Goal: Transaction & Acquisition: Download file/media

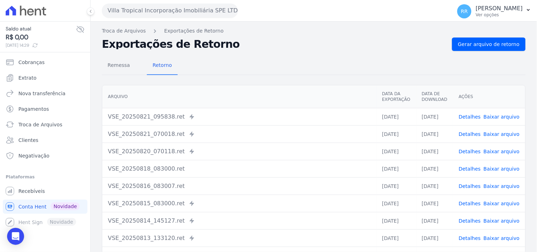
scroll to position [61, 0]
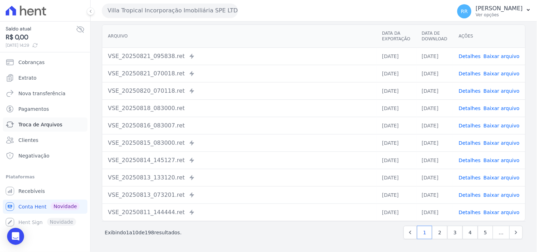
click at [35, 130] on link "Troca de Arquivos" at bounding box center [45, 125] width 85 height 14
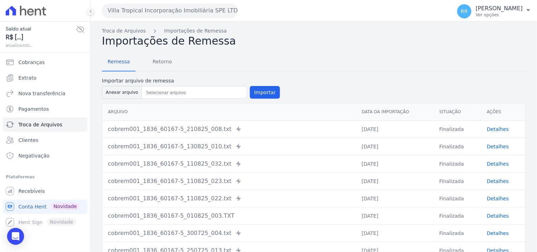
click at [120, 13] on button "Villa Tropical Incorporação Imobiliária SPE LTDA" at bounding box center [170, 11] width 136 height 14
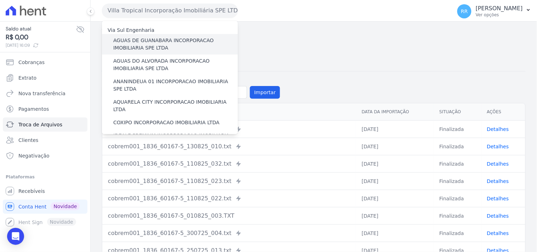
click at [176, 36] on div "AGUAS DE GUANABARA INCORPORACAO IMOBILIARIA SPE LTDA" at bounding box center [170, 44] width 136 height 21
click at [176, 44] on label "AGUAS DE GUANABARA INCORPORACAO IMOBILIARIA SPE LTDA" at bounding box center [175, 44] width 125 height 15
click at [0, 0] on input "AGUAS DE GUANABARA INCORPORACAO IMOBILIARIA SPE LTDA" at bounding box center [0, 0] width 0 height 0
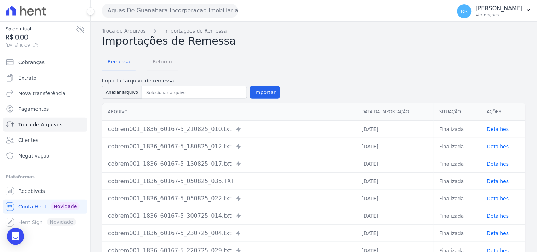
click at [163, 58] on span "Retorno" at bounding box center [162, 62] width 28 height 14
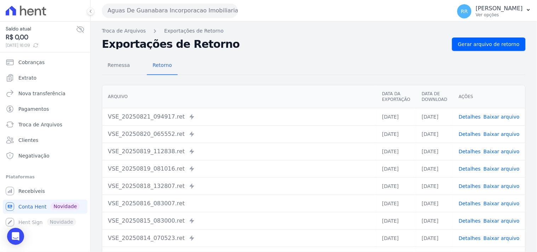
click at [488, 53] on div "Remessa Retorno [GEOGRAPHIC_DATA] Data da Exportação Data de Download Ações VSE…" at bounding box center [314, 179] width 424 height 256
click at [490, 34] on nav "Troca de Arquivos Exportações de Retorno" at bounding box center [314, 30] width 424 height 7
click at [481, 44] on span "Gerar arquivo de retorno" at bounding box center [489, 44] width 62 height 7
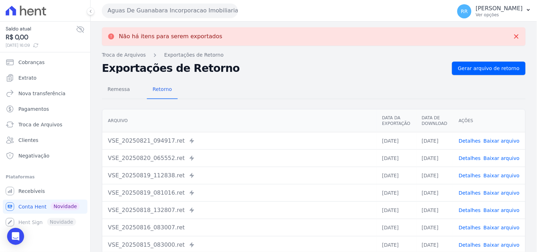
click at [184, 9] on button "Aguas De Guanabara Incorporacao Imobiliaria SPE LTDA" at bounding box center [170, 11] width 136 height 14
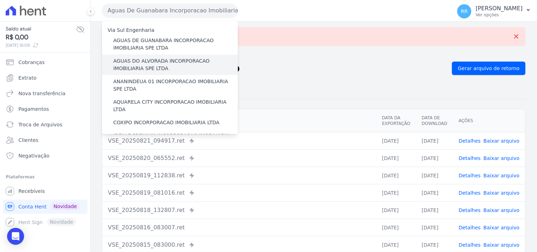
click at [169, 58] on label "AGUAS DO ALVORADA INCORPORACAO IMOBILIARIA SPE LTDA" at bounding box center [175, 64] width 125 height 15
click at [0, 0] on input "AGUAS DO ALVORADA INCORPORACAO IMOBILIARIA SPE LTDA" at bounding box center [0, 0] width 0 height 0
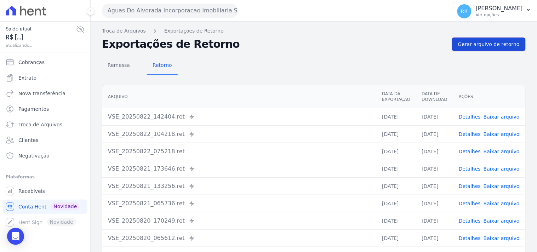
click at [460, 46] on span "Gerar arquivo de retorno" at bounding box center [489, 44] width 62 height 7
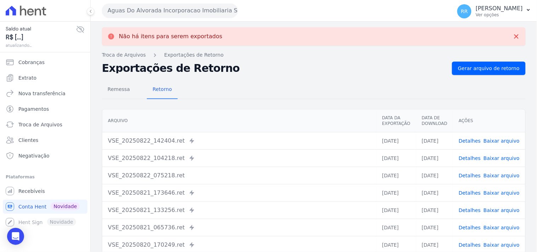
click at [205, 9] on button "Aguas Do Alvorada Incorporacao Imobiliaria SPE LTDA" at bounding box center [170, 11] width 136 height 14
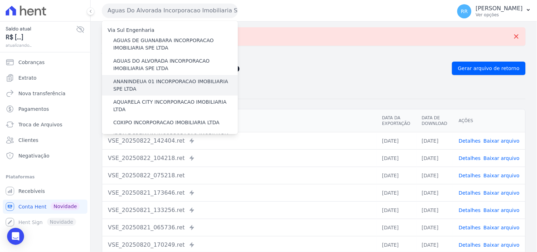
click at [149, 81] on label "ANANINDEUA 01 INCORPORACAO IMOBILIARIA SPE LTDA" at bounding box center [175, 85] width 125 height 15
click at [0, 0] on input "ANANINDEUA 01 INCORPORACAO IMOBILIARIA SPE LTDA" at bounding box center [0, 0] width 0 height 0
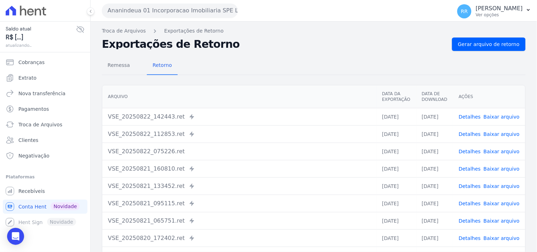
click at [500, 34] on nav "Troca de Arquivos Exportações de Retorno" at bounding box center [314, 30] width 424 height 7
click at [491, 44] on span "Gerar arquivo de retorno" at bounding box center [489, 44] width 62 height 7
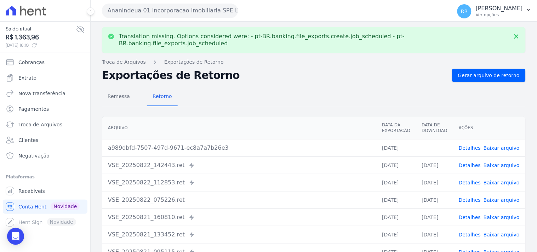
click at [498, 145] on link "Baixar arquivo" at bounding box center [502, 148] width 36 height 6
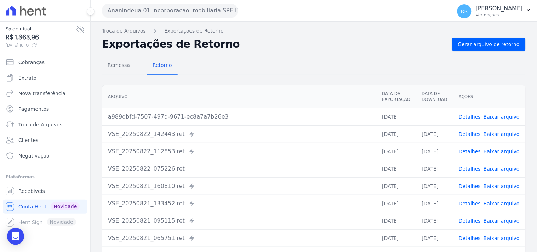
click at [202, 41] on h2 "Exportações de Retorno" at bounding box center [274, 44] width 345 height 10
click at [143, 12] on button "Ananindeua 01 Incorporacao Imobiliaria SPE LTDA" at bounding box center [170, 11] width 136 height 14
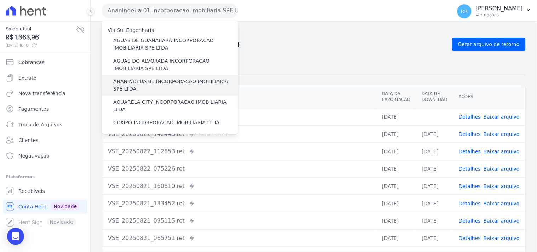
click at [132, 83] on label "ANANINDEUA 01 INCORPORACAO IMOBILIARIA SPE LTDA" at bounding box center [175, 85] width 125 height 15
click at [0, 0] on input "ANANINDEUA 01 INCORPORACAO IMOBILIARIA SPE LTDA" at bounding box center [0, 0] width 0 height 0
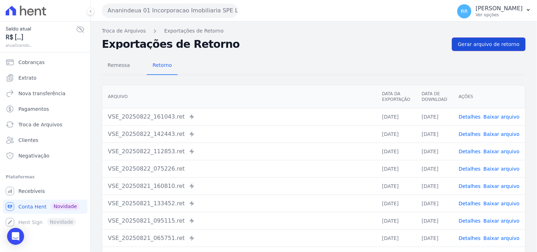
click at [492, 49] on link "Gerar arquivo de retorno" at bounding box center [489, 44] width 74 height 13
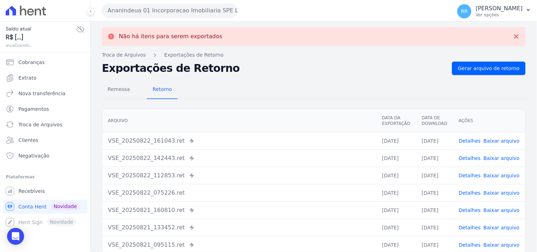
click at [172, 13] on button "Ananindeua 01 Incorporacao Imobiliaria SPE LTDA" at bounding box center [170, 11] width 136 height 14
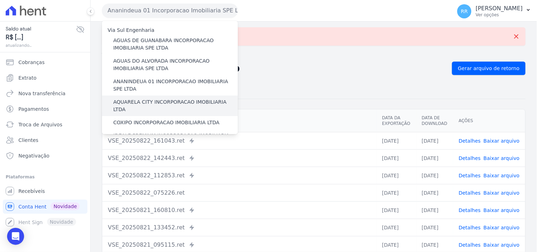
click at [147, 104] on label "AQUARELA CITY INCORPORACAO IMOBILIARIA LTDA" at bounding box center [175, 105] width 125 height 15
click at [0, 0] on input "AQUARELA CITY INCORPORACAO IMOBILIARIA LTDA" at bounding box center [0, 0] width 0 height 0
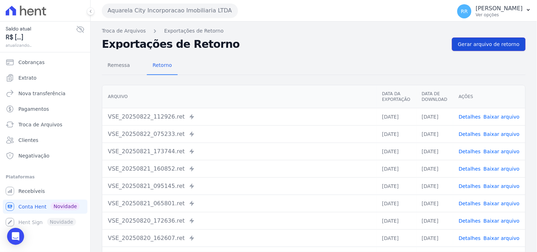
click at [488, 44] on span "Gerar arquivo de retorno" at bounding box center [489, 44] width 62 height 7
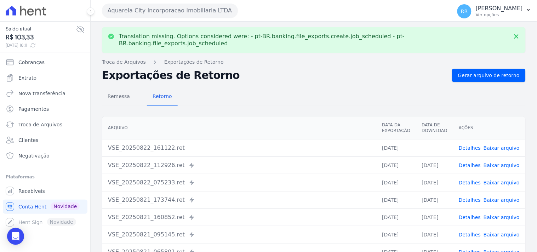
click at [499, 145] on link "Baixar arquivo" at bounding box center [502, 148] width 36 height 6
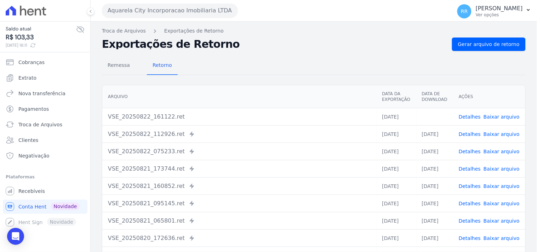
drag, startPoint x: 277, startPoint y: 47, endPoint x: 271, endPoint y: 47, distance: 6.0
click at [277, 47] on h2 "Exportações de Retorno" at bounding box center [274, 44] width 345 height 10
click at [160, 4] on button "Aquarela City Incorporacao Imobiliaria LTDA" at bounding box center [170, 11] width 136 height 14
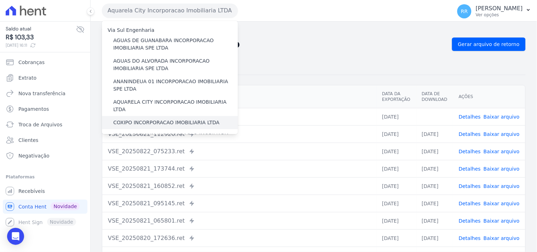
click at [137, 119] on label "COXIPO INCORPORACAO IMOBILIARIA LTDA" at bounding box center [166, 122] width 106 height 7
click at [0, 0] on input "COXIPO INCORPORACAO IMOBILIARIA LTDA" at bounding box center [0, 0] width 0 height 0
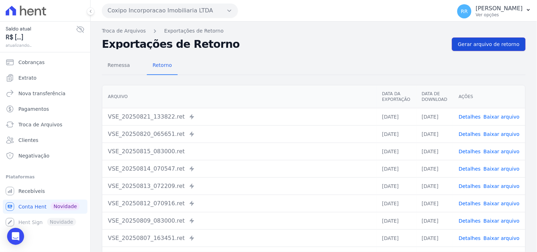
click at [498, 46] on span "Gerar arquivo de retorno" at bounding box center [489, 44] width 62 height 7
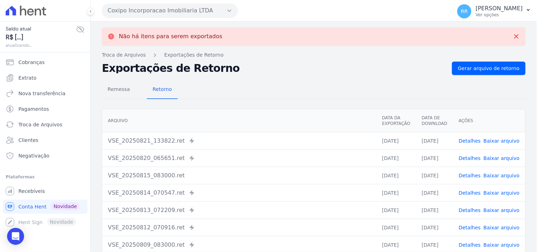
click at [141, 15] on button "Coxipo Incorporacao Imobiliaria LTDA" at bounding box center [170, 11] width 136 height 14
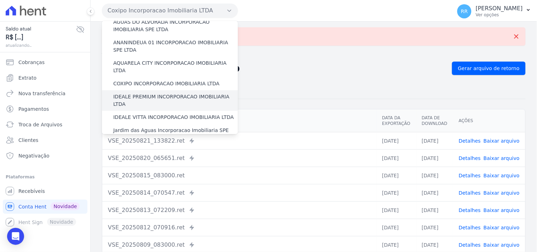
scroll to position [39, 0]
click at [139, 93] on label "IDEALE PREMIUM INCORPORACAO IMOBILIARIA LTDA" at bounding box center [175, 100] width 125 height 15
click at [0, 0] on input "IDEALE PREMIUM INCORPORACAO IMOBILIARIA LTDA" at bounding box center [0, 0] width 0 height 0
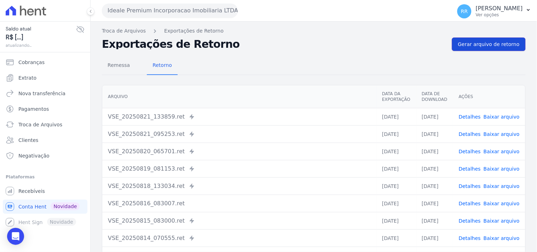
click at [469, 38] on link "Gerar arquivo de retorno" at bounding box center [489, 44] width 74 height 13
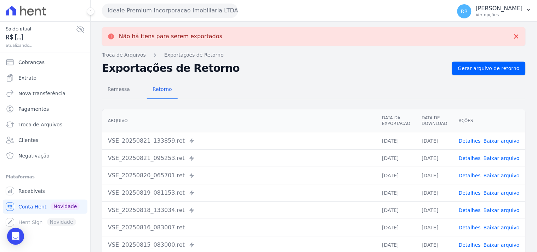
click at [144, 12] on button "Ideale Premium Incorporacao Imobiliaria LTDA" at bounding box center [170, 11] width 136 height 14
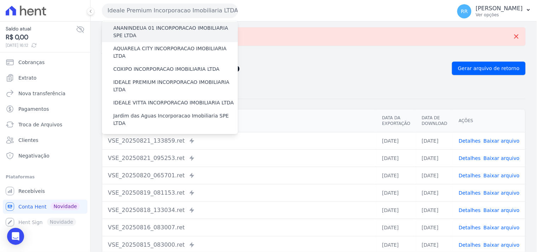
scroll to position [66, 0]
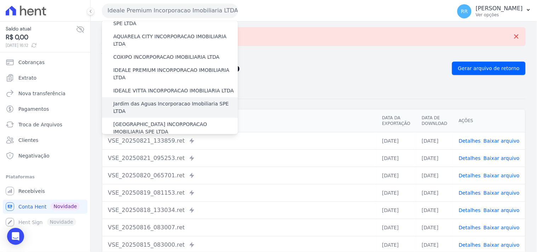
click at [146, 100] on label "Jardim das Aguas Incorporacao Imobiliaria SPE LTDA" at bounding box center [175, 107] width 125 height 15
click at [0, 0] on input "Jardim das Aguas Incorporacao Imobiliaria SPE LTDA" at bounding box center [0, 0] width 0 height 0
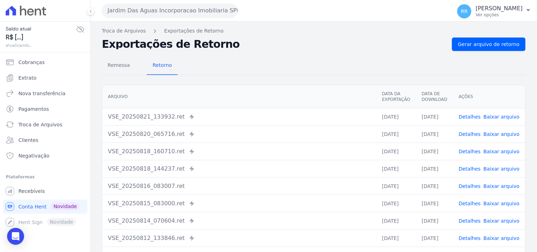
click at [480, 51] on div "Remessa Retorno [GEOGRAPHIC_DATA] Data da Exportação Data de Download Ações VSE…" at bounding box center [314, 179] width 424 height 256
click at [480, 49] on link "Gerar arquivo de retorno" at bounding box center [489, 44] width 74 height 13
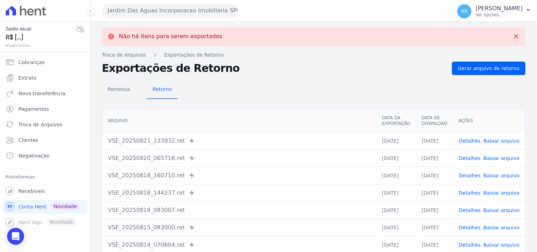
click at [141, 10] on button "Jardim Das Aguas Incorporacao Imobiliaria SPE LTDA" at bounding box center [170, 11] width 136 height 14
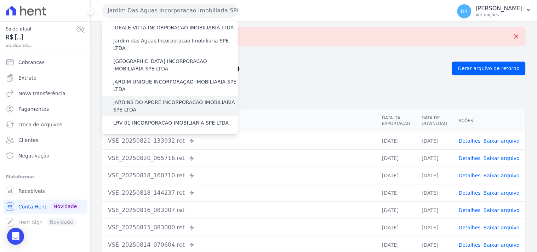
scroll to position [131, 0]
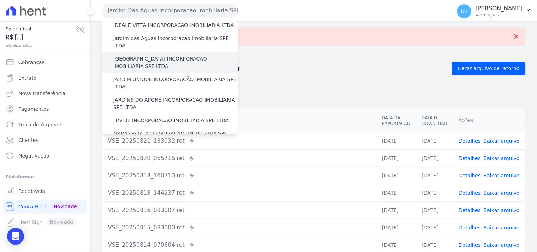
click at [150, 55] on label "[GEOGRAPHIC_DATA] INCORPORACAO IMOBILIARIA SPE LTDA" at bounding box center [175, 62] width 125 height 15
click at [0, 0] on input "[GEOGRAPHIC_DATA] INCORPORACAO IMOBILIARIA SPE LTDA" at bounding box center [0, 0] width 0 height 0
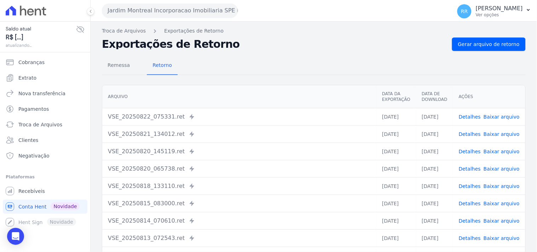
click at [478, 36] on div "Troca de Arquivos Exportações de Retorno Exportações de Retorno Gerar arquivo d…" at bounding box center [314, 167] width 447 height 291
click at [476, 40] on link "Gerar arquivo de retorno" at bounding box center [489, 44] width 74 height 13
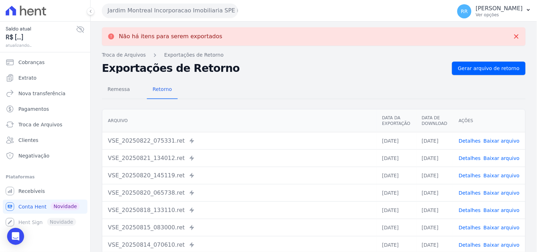
click at [238, 13] on div "Jardim Montreal Incorporacao Imobiliaria SPE LTDA" at bounding box center [170, 11] width 136 height 14
click at [197, 11] on button "Jardim Montreal Incorporacao Imobiliaria SPE LTDA" at bounding box center [170, 11] width 136 height 14
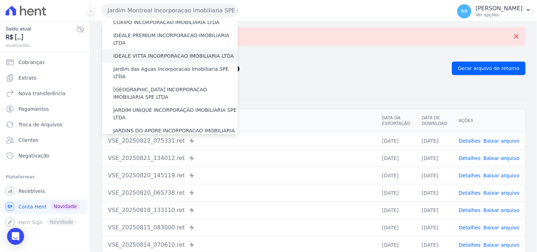
scroll to position [105, 0]
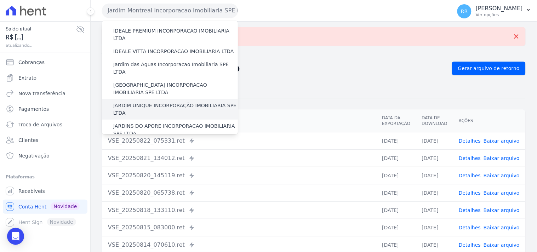
click at [142, 99] on div "JARDIM UNIQUE INCORPORAÇÃO IMOBILIARIA SPE LTDA" at bounding box center [170, 109] width 136 height 21
click at [142, 102] on label "JARDIM UNIQUE INCORPORAÇÃO IMOBILIARIA SPE LTDA" at bounding box center [175, 109] width 125 height 15
click at [0, 0] on input "JARDIM UNIQUE INCORPORAÇÃO IMOBILIARIA SPE LTDA" at bounding box center [0, 0] width 0 height 0
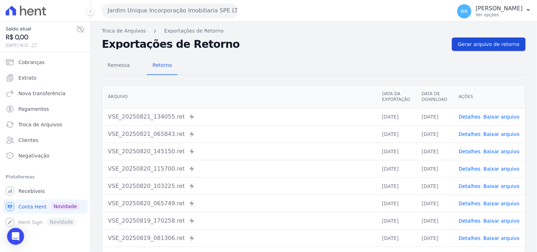
click at [473, 39] on link "Gerar arquivo de retorno" at bounding box center [489, 44] width 74 height 13
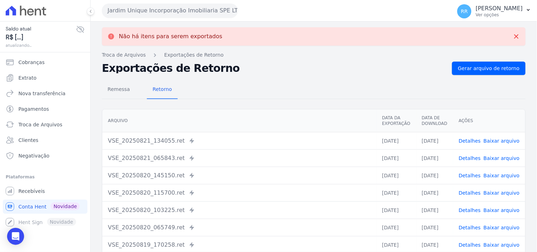
click at [147, 11] on button "Jardim Unique Incorporação Imobiliaria SPE LTDA" at bounding box center [170, 11] width 136 height 14
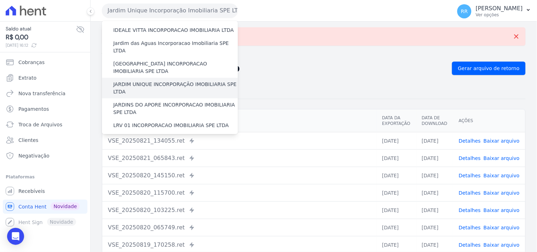
scroll to position [131, 0]
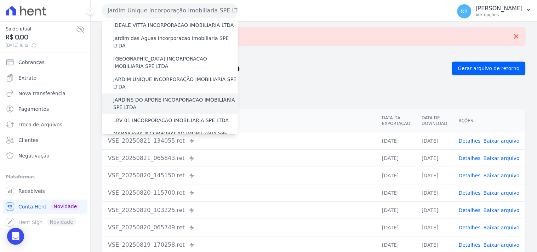
click at [130, 96] on label "JARDINS DO APORE INCORPORACAO IMOBILIARIA SPE LTDA" at bounding box center [175, 103] width 125 height 15
click at [0, 0] on input "JARDINS DO APORE INCORPORACAO IMOBILIARIA SPE LTDA" at bounding box center [0, 0] width 0 height 0
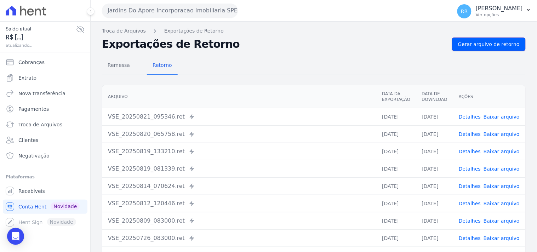
click at [483, 39] on link "Gerar arquivo de retorno" at bounding box center [489, 44] width 74 height 13
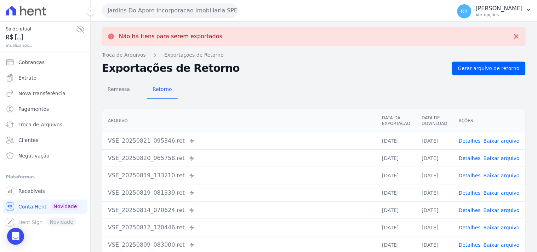
click at [167, 11] on button "Jardins Do Apore Incorporacao Imobiliaria SPE LTDA" at bounding box center [170, 11] width 136 height 14
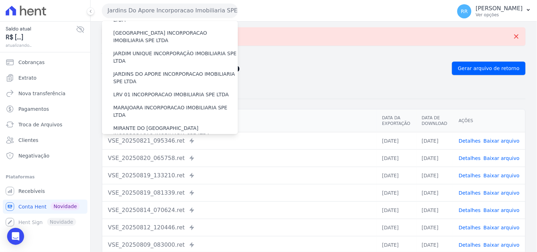
scroll to position [157, 0]
click at [140, 91] on label "LRV 01 INCORPORACAO IMOBILIARIA SPE LTDA" at bounding box center [171, 94] width 116 height 7
click at [0, 0] on input "LRV 01 INCORPORACAO IMOBILIARIA SPE LTDA" at bounding box center [0, 0] width 0 height 0
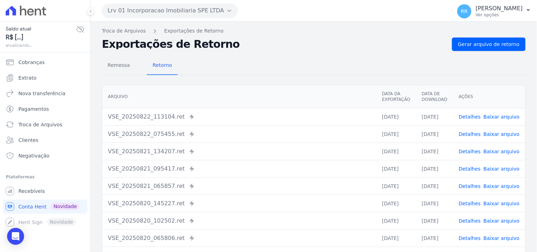
click at [494, 53] on div "Remessa Retorno [GEOGRAPHIC_DATA] Data da Exportação Data de Download Ações VSE…" at bounding box center [314, 179] width 424 height 256
click at [494, 51] on div "Remessa Retorno [GEOGRAPHIC_DATA] Data da Exportação Data de Download Ações VSE…" at bounding box center [314, 179] width 424 height 256
click at [497, 49] on link "Gerar arquivo de retorno" at bounding box center [489, 44] width 74 height 13
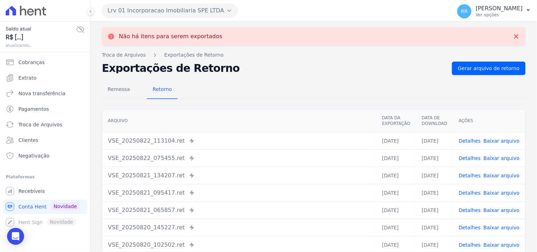
click at [149, 13] on button "Lrv 01 Incorporacao Imobiliaria SPE LTDA" at bounding box center [170, 11] width 136 height 14
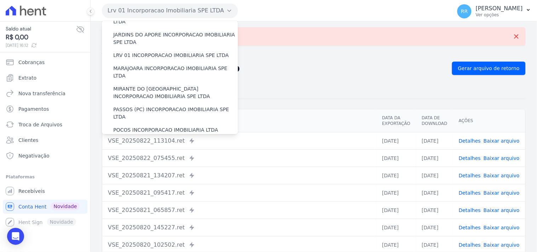
scroll to position [197, 0]
click at [141, 64] on label "MARAJOARA INCORPORACAO IMOBILIARIA SPE LTDA" at bounding box center [175, 71] width 125 height 15
click at [0, 0] on input "MARAJOARA INCORPORACAO IMOBILIARIA SPE LTDA" at bounding box center [0, 0] width 0 height 0
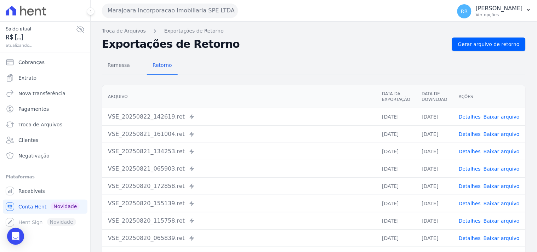
click at [474, 51] on div "Remessa Retorno [GEOGRAPHIC_DATA] Data da Exportação Data de Download Ações VSE…" at bounding box center [314, 179] width 424 height 256
click at [475, 49] on link "Gerar arquivo de retorno" at bounding box center [489, 44] width 74 height 13
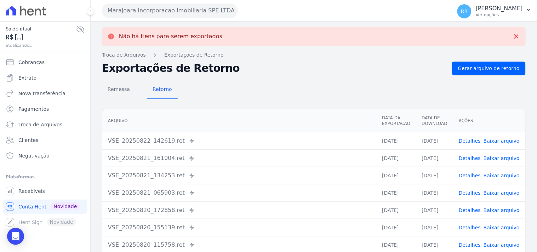
click at [109, 19] on div "Marajoara Incorporacao Imobiliaria SPE LTDA Via Sul Engenharia AGUAS DE [GEOGRA…" at bounding box center [275, 11] width 347 height 22
click at [115, 12] on button "Marajoara Incorporacao Imobiliaria SPE LTDA" at bounding box center [170, 11] width 136 height 14
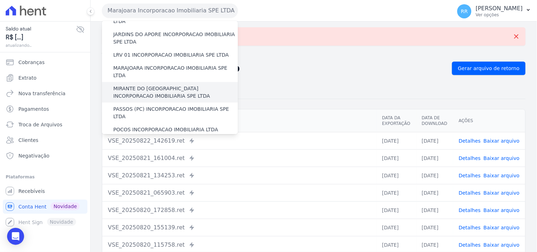
click at [122, 85] on label "MIRANTE DO [GEOGRAPHIC_DATA] INCORPORACAO IMOBILIARIA SPE LTDA" at bounding box center [175, 92] width 125 height 15
click at [0, 0] on input "MIRANTE DO [GEOGRAPHIC_DATA] INCORPORACAO IMOBILIARIA SPE LTDA" at bounding box center [0, 0] width 0 height 0
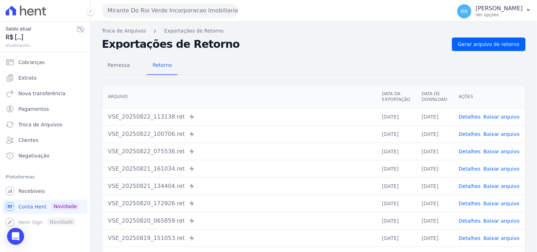
click at [497, 37] on div "Troca de Arquivos Exportações de Retorno Exportações de Retorno Gerar arquivo d…" at bounding box center [314, 167] width 447 height 291
click at [491, 38] on link "Gerar arquivo de retorno" at bounding box center [489, 44] width 74 height 13
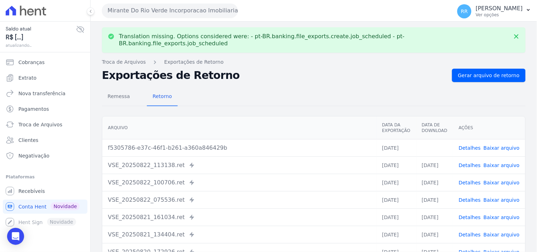
click at [502, 145] on link "Baixar arquivo" at bounding box center [502, 148] width 36 height 6
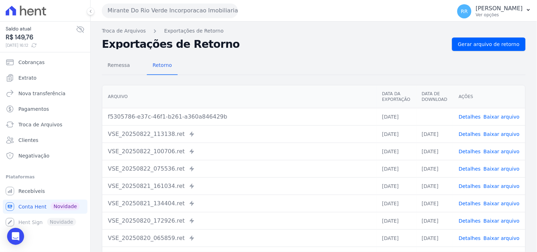
drag, startPoint x: 278, startPoint y: 45, endPoint x: 272, endPoint y: 44, distance: 6.1
click at [278, 45] on h2 "Exportações de Retorno" at bounding box center [274, 44] width 345 height 10
click at [178, 11] on button "Mirante Do Rio Verde Incorporacao Imobiliaria SPE LTDA" at bounding box center [170, 11] width 136 height 14
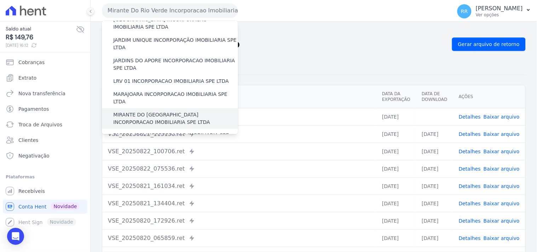
scroll to position [184, 0]
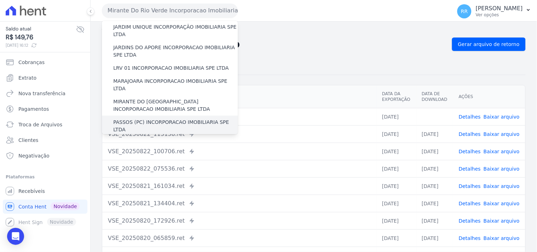
click at [131, 119] on label "PASSOS (PC) INCORPORACAO IMOBILIARIA SPE LTDA" at bounding box center [175, 126] width 125 height 15
click at [0, 0] on input "PASSOS (PC) INCORPORACAO IMOBILIARIA SPE LTDA" at bounding box center [0, 0] width 0 height 0
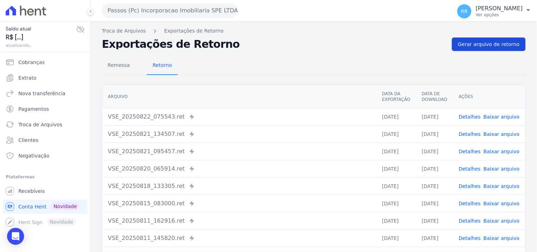
click at [500, 50] on link "Gerar arquivo de retorno" at bounding box center [489, 44] width 74 height 13
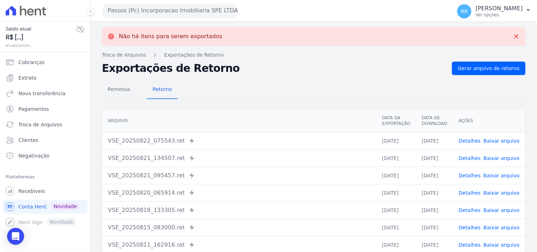
click at [153, 11] on button "Passos (Pc) Incorporacao Imobiliaria SPE LTDA" at bounding box center [170, 11] width 136 height 14
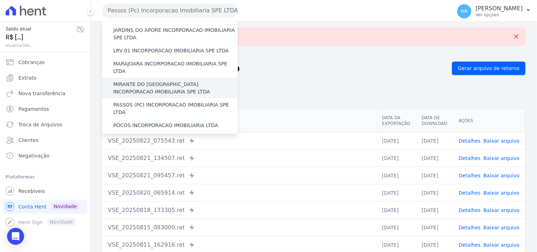
scroll to position [223, 0]
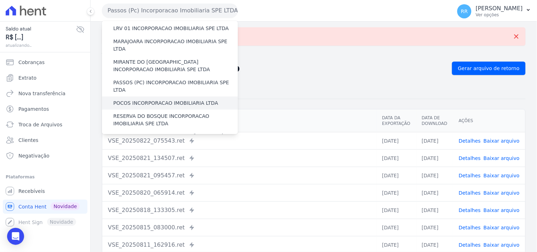
click at [136, 97] on div "POCOS INCORPORACAO IMOBILIARIA LTDA" at bounding box center [170, 103] width 136 height 13
click at [130, 100] on label "POCOS INCORPORACAO IMOBILIARIA LTDA" at bounding box center [165, 103] width 105 height 7
click at [0, 0] on input "POCOS INCORPORACAO IMOBILIARIA LTDA" at bounding box center [0, 0] width 0 height 0
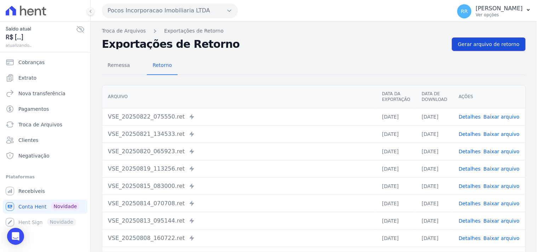
click at [473, 41] on span "Gerar arquivo de retorno" at bounding box center [489, 44] width 62 height 7
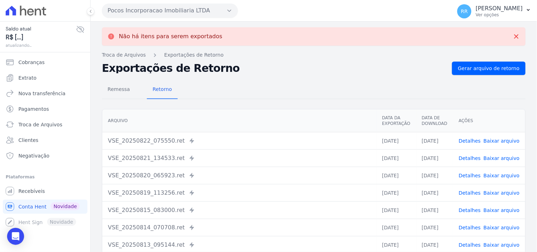
click at [115, 18] on div "Pocos Incorporacao Imobiliaria LTDA Via Sul Engenharia AGUAS DE [GEOGRAPHIC_DAT…" at bounding box center [275, 11] width 347 height 22
click at [116, 16] on button "Pocos Incorporacao Imobiliaria LTDA" at bounding box center [170, 11] width 136 height 14
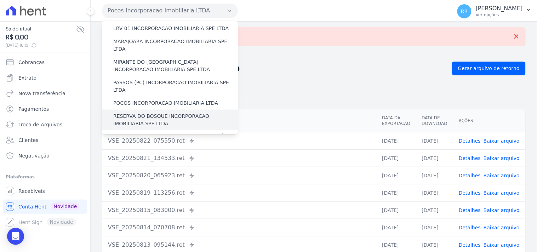
click at [158, 113] on label "RESERVA DO BOSQUE INCORPORACAO IMOBILIARIA SPE LTDA" at bounding box center [175, 120] width 125 height 15
click at [0, 0] on input "RESERVA DO BOSQUE INCORPORACAO IMOBILIARIA SPE LTDA" at bounding box center [0, 0] width 0 height 0
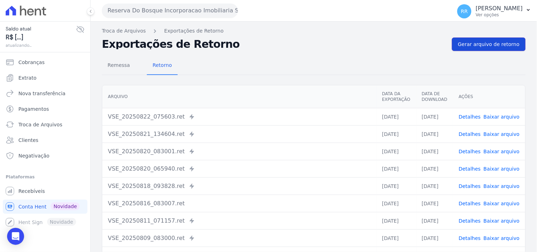
click at [495, 44] on span "Gerar arquivo de retorno" at bounding box center [489, 44] width 62 height 7
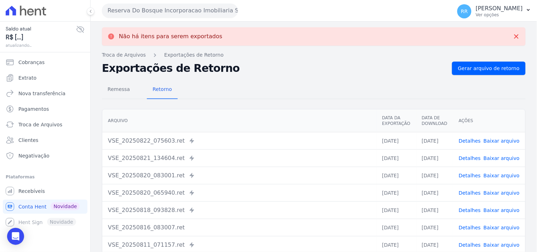
click at [187, 11] on button "Reserva Do Bosque Incorporacao Imobiliaria SPE LTDA" at bounding box center [170, 11] width 136 height 14
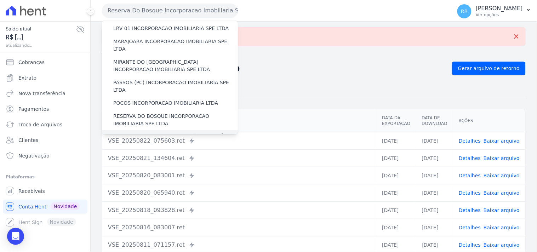
click at [148, 133] on label "RONDONOPOLIS 1 INCORPORAÇÃO IMOBILIÁRIA SPE LTDA" at bounding box center [175, 140] width 125 height 15
click at [0, 0] on input "RONDONOPOLIS 1 INCORPORAÇÃO IMOBILIÁRIA SPE LTDA" at bounding box center [0, 0] width 0 height 0
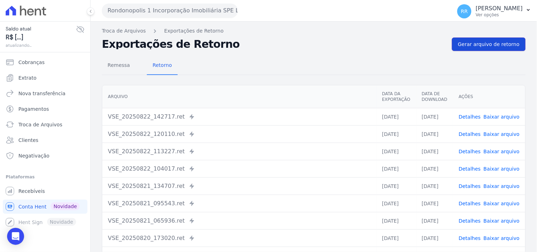
click at [491, 43] on span "Gerar arquivo de retorno" at bounding box center [489, 44] width 62 height 7
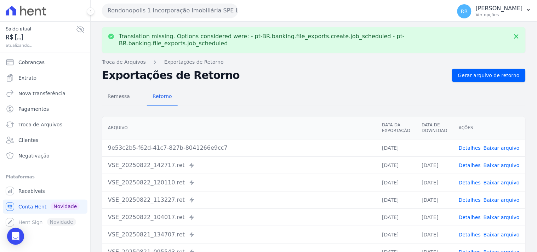
click at [497, 145] on link "Baixar arquivo" at bounding box center [502, 148] width 36 height 6
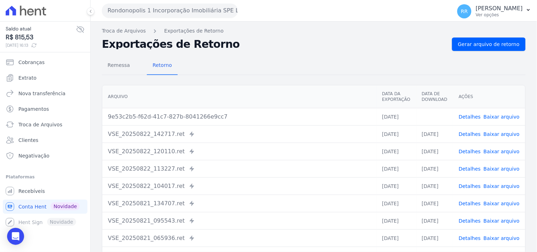
click at [266, 63] on div "Remessa Retorno" at bounding box center [314, 66] width 424 height 18
click at [195, 11] on button "Rondonopolis 1 Incorporação Imobiliária SPE LTDA" at bounding box center [170, 11] width 136 height 14
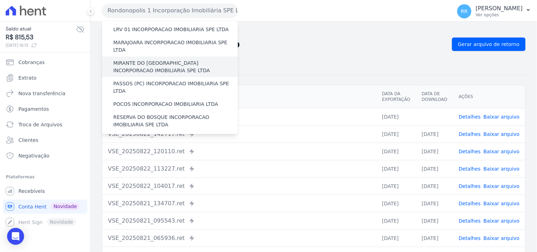
scroll to position [236, 0]
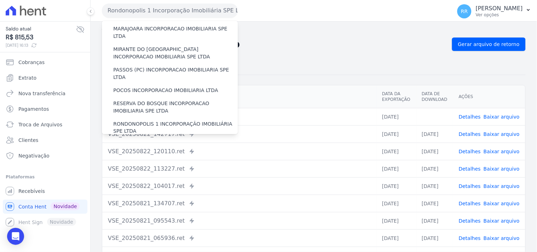
click at [139, 141] on label "SOFIA INCORPORADORA LTDA" at bounding box center [150, 144] width 74 height 7
click at [0, 0] on input "SOFIA INCORPORADORA LTDA" at bounding box center [0, 0] width 0 height 0
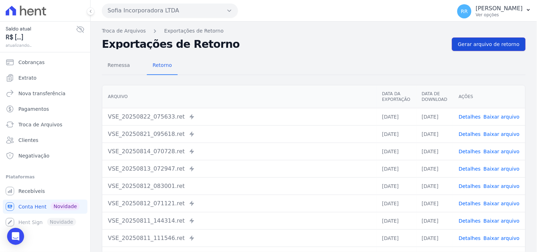
click at [480, 44] on span "Gerar arquivo de retorno" at bounding box center [489, 44] width 62 height 7
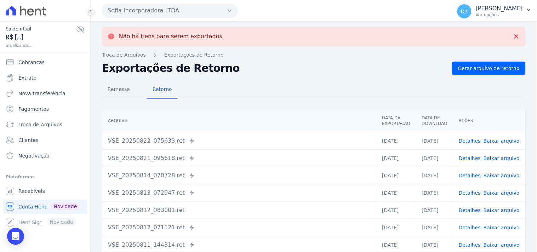
click at [158, 13] on button "Sofia Incorporadora LTDA" at bounding box center [170, 11] width 136 height 14
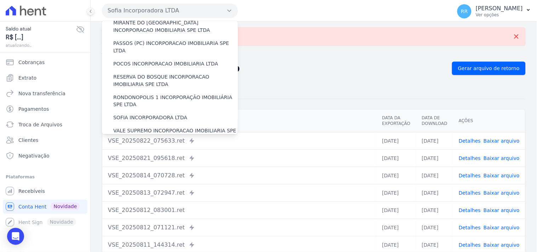
scroll to position [275, 0]
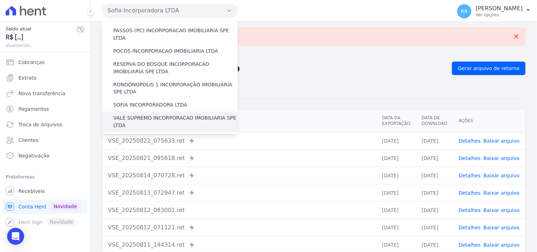
click at [161, 115] on label "VALE SUPREMO INCORPORACAO IMOBILIARIA SPE LTDA" at bounding box center [175, 122] width 125 height 15
click at [0, 0] on input "VALE SUPREMO INCORPORACAO IMOBILIARIA SPE LTDA" at bounding box center [0, 0] width 0 height 0
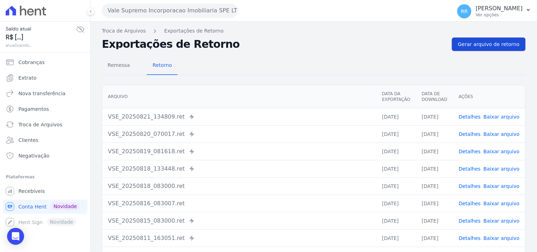
click at [507, 45] on span "Gerar arquivo de retorno" at bounding box center [489, 44] width 62 height 7
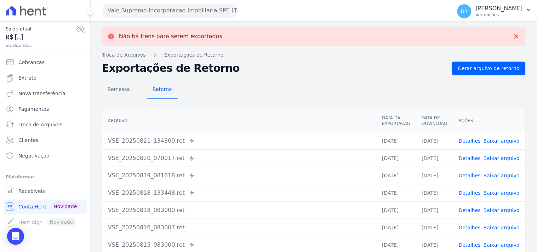
click at [137, 12] on button "Vale Supremo Incorporacao Imobiliaria SPE LTDA" at bounding box center [170, 11] width 136 height 14
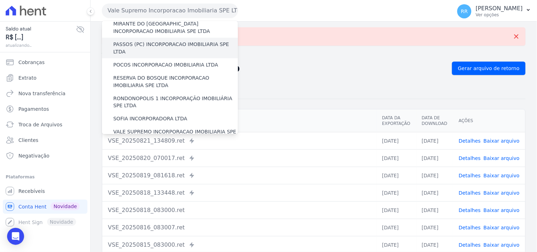
scroll to position [288, 0]
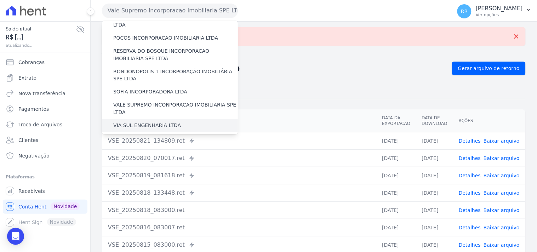
click at [144, 122] on label "VIA SUL ENGENHARIA LTDA" at bounding box center [147, 125] width 68 height 7
click at [0, 0] on input "VIA SUL ENGENHARIA LTDA" at bounding box center [0, 0] width 0 height 0
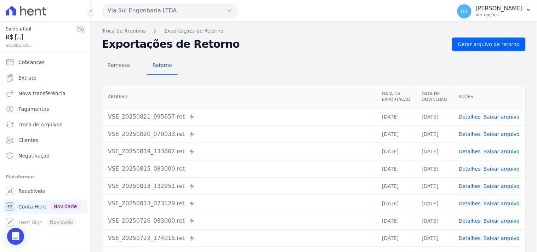
click at [502, 35] on div "Troca de Arquivos Exportações de Retorno Exportações de Retorno Gerar arquivo d…" at bounding box center [314, 167] width 447 height 291
click at [498, 47] on span "Gerar arquivo de retorno" at bounding box center [489, 44] width 62 height 7
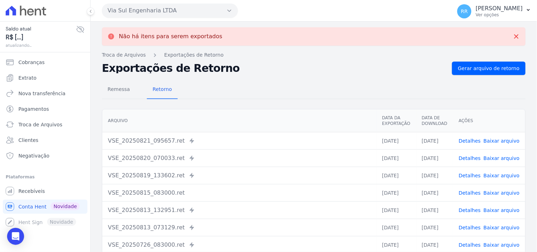
click at [192, 5] on button "Via Sul Engenharia LTDA" at bounding box center [170, 11] width 136 height 14
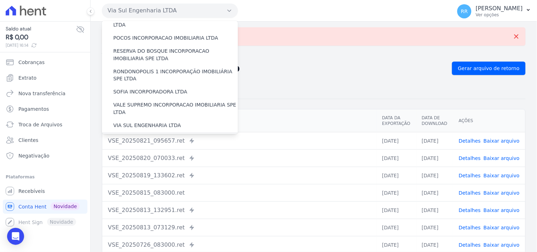
click at [156, 135] on label "VILLA ATLANTICA INCORPORACAO IMOBILIARIA SPE LTDA" at bounding box center [175, 142] width 125 height 15
click at [0, 0] on input "VILLA ATLANTICA INCORPORACAO IMOBILIARIA SPE LTDA" at bounding box center [0, 0] width 0 height 0
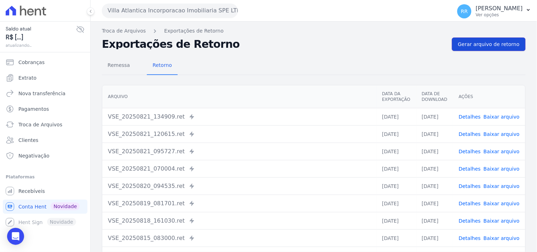
click at [495, 45] on span "Gerar arquivo de retorno" at bounding box center [489, 44] width 62 height 7
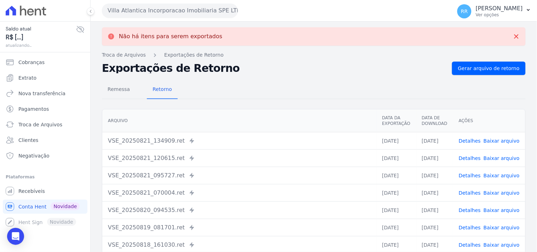
click at [184, 15] on button "Villa Atlantica Incorporacao Imobiliaria SPE LTDA" at bounding box center [170, 11] width 136 height 14
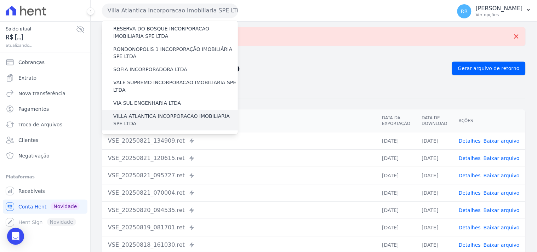
scroll to position [316, 0]
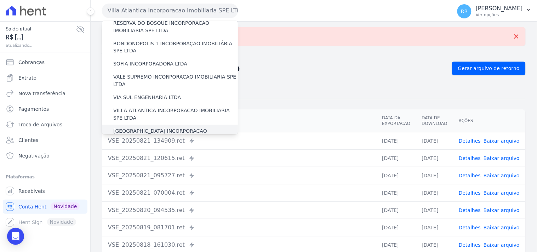
click at [135, 128] on label "[GEOGRAPHIC_DATA] INCORPORACAO IMOBILIARIA SPE LTDA" at bounding box center [175, 135] width 125 height 15
click at [0, 0] on input "[GEOGRAPHIC_DATA] INCORPORACAO IMOBILIARIA SPE LTDA" at bounding box center [0, 0] width 0 height 0
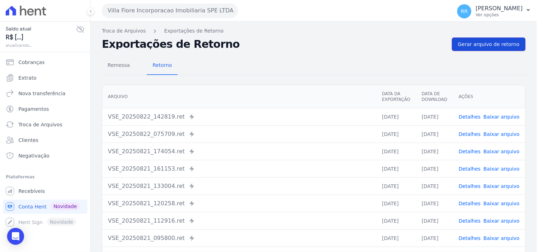
click at [492, 40] on link "Gerar arquivo de retorno" at bounding box center [489, 44] width 74 height 13
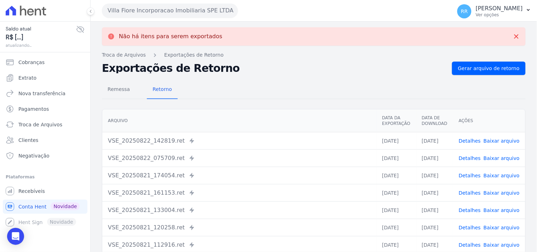
click at [152, 8] on button "Villa Fiore Incorporacao Imobiliaria SPE LTDA" at bounding box center [170, 11] width 136 height 14
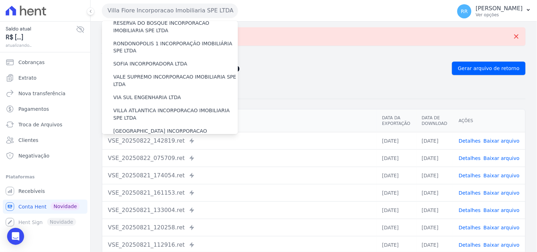
click at [141, 148] on label "VILLA TROPICAL INCORPORAÇÃO IMOBILIÁRIA SPE LTDA" at bounding box center [175, 155] width 125 height 15
click at [0, 0] on input "VILLA TROPICAL INCORPORAÇÃO IMOBILIÁRIA SPE LTDA" at bounding box center [0, 0] width 0 height 0
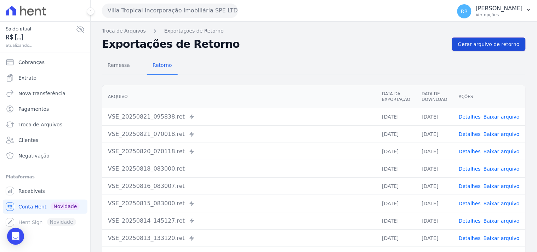
click at [505, 47] on span "Gerar arquivo de retorno" at bounding box center [489, 44] width 62 height 7
